Goal: Task Accomplishment & Management: Use online tool/utility

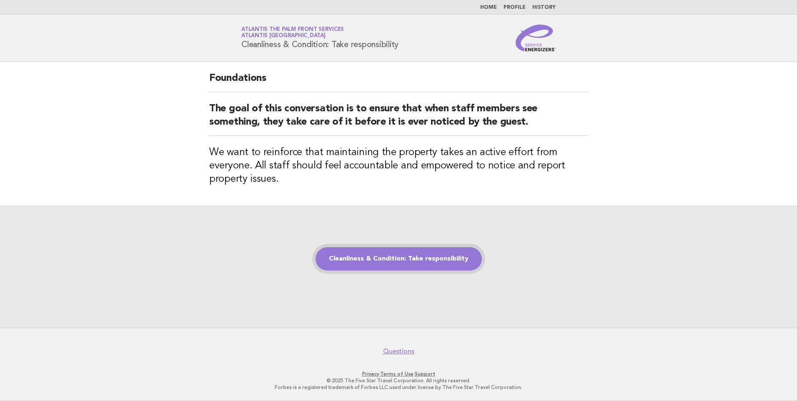
drag, startPoint x: 432, startPoint y: 255, endPoint x: 457, endPoint y: 259, distance: 26.3
click at [432, 255] on link "Cleanliness & Condition: Take responsibility" at bounding box center [399, 258] width 166 height 23
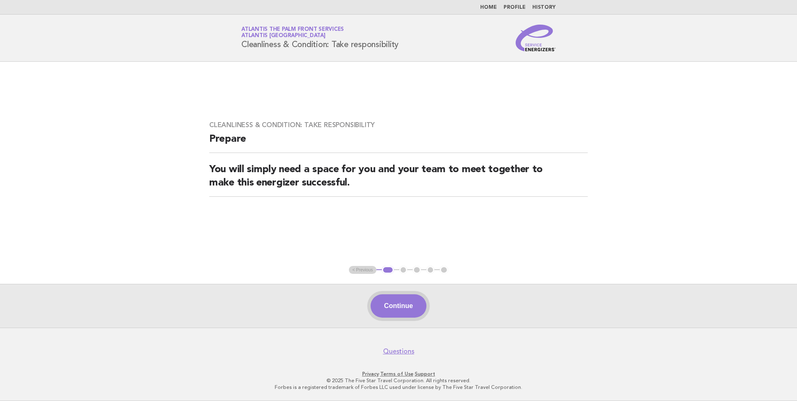
click at [403, 307] on button "Continue" at bounding box center [398, 305] width 55 height 23
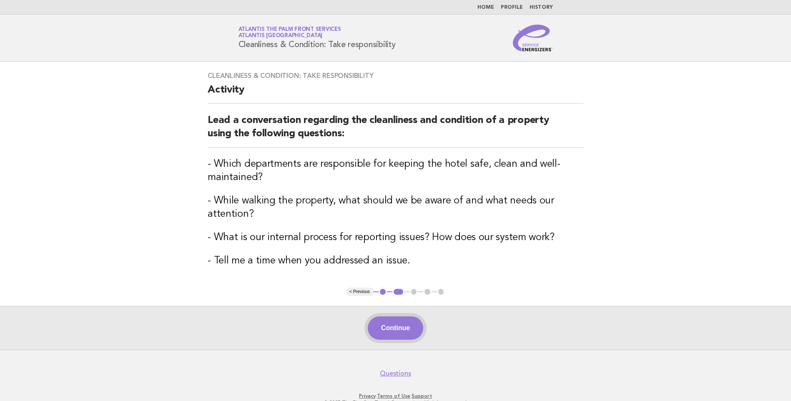
click at [396, 328] on button "Continue" at bounding box center [395, 327] width 55 height 23
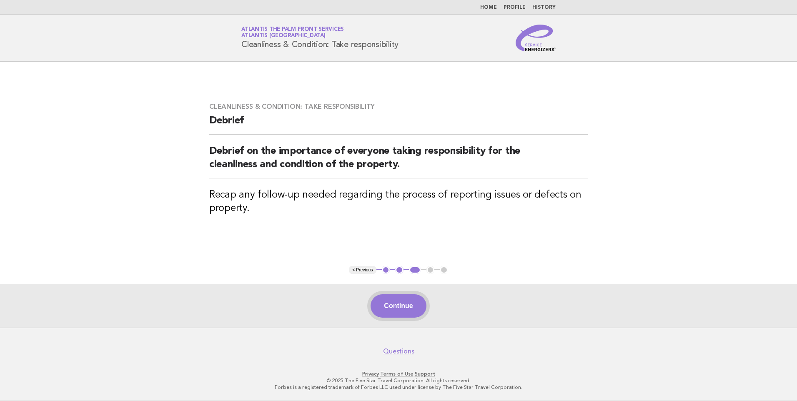
click at [402, 314] on button "Continue" at bounding box center [398, 305] width 55 height 23
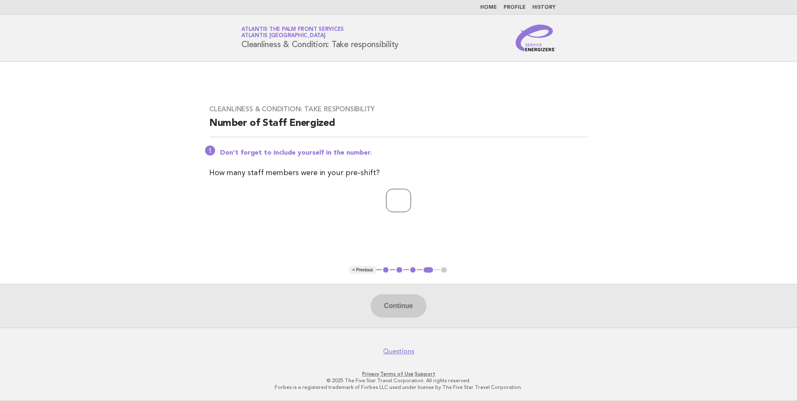
click at [386, 197] on input "number" at bounding box center [398, 200] width 25 height 23
type input "*"
click at [400, 302] on button "Continue" at bounding box center [398, 305] width 55 height 23
